Goal: Browse casually

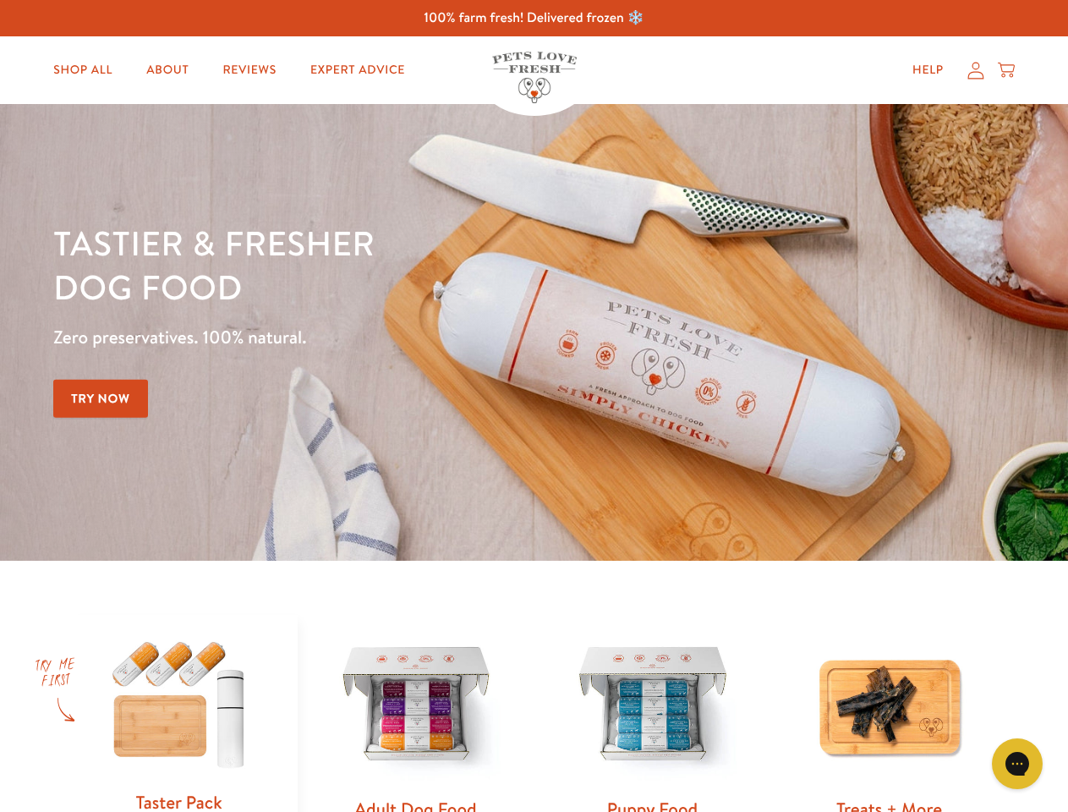
click at [534, 406] on div "Tastier & fresher dog food Zero preservatives. 100% natural. Try Now" at bounding box center [373, 332] width 641 height 223
click at [1017, 764] on icon "Open gorgias live chat" at bounding box center [1017, 763] width 16 height 16
